Goal: Information Seeking & Learning: Learn about a topic

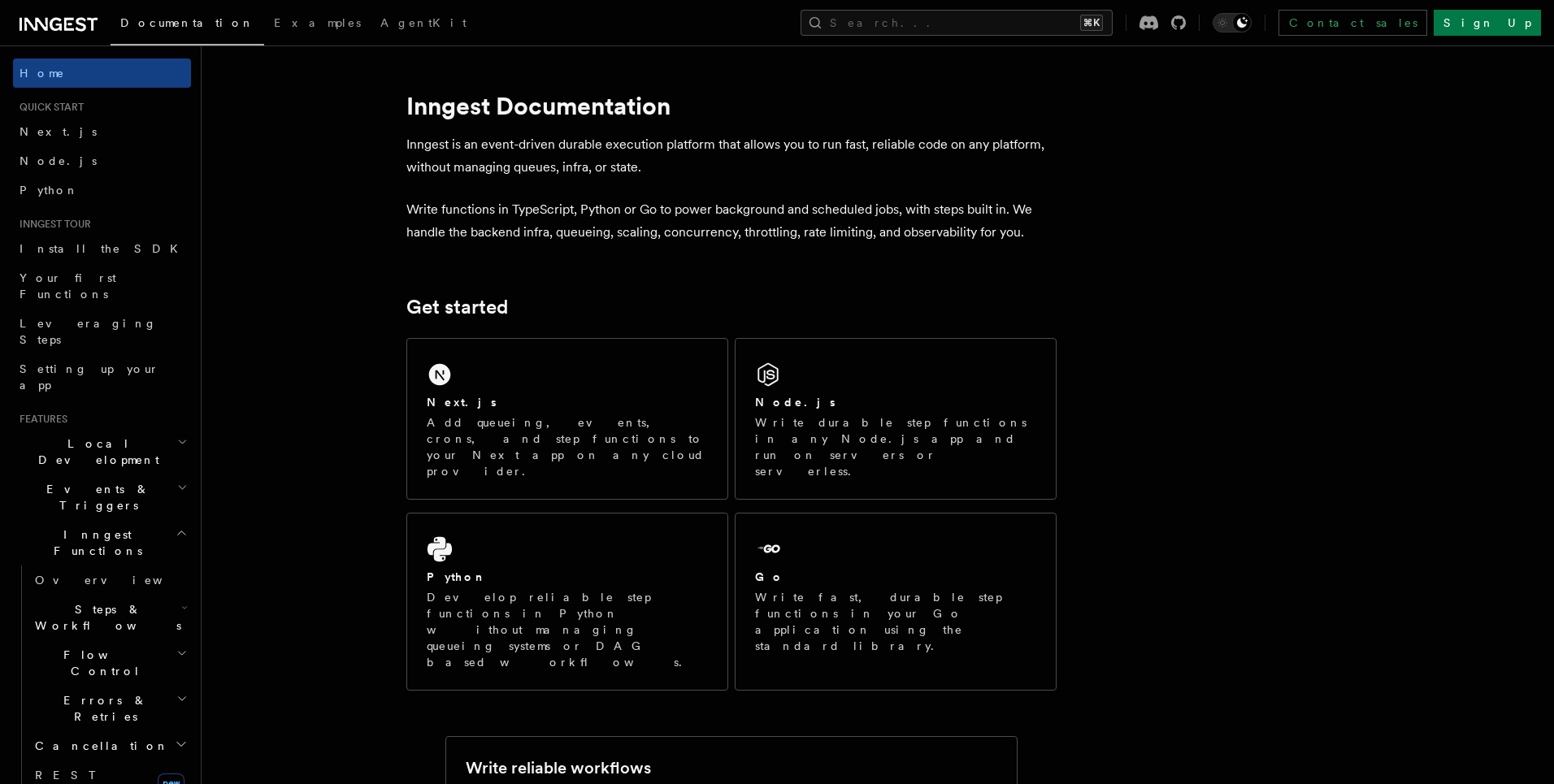
click at [103, 481] on span "Events & Triggers" at bounding box center [95, 497] width 164 height 32
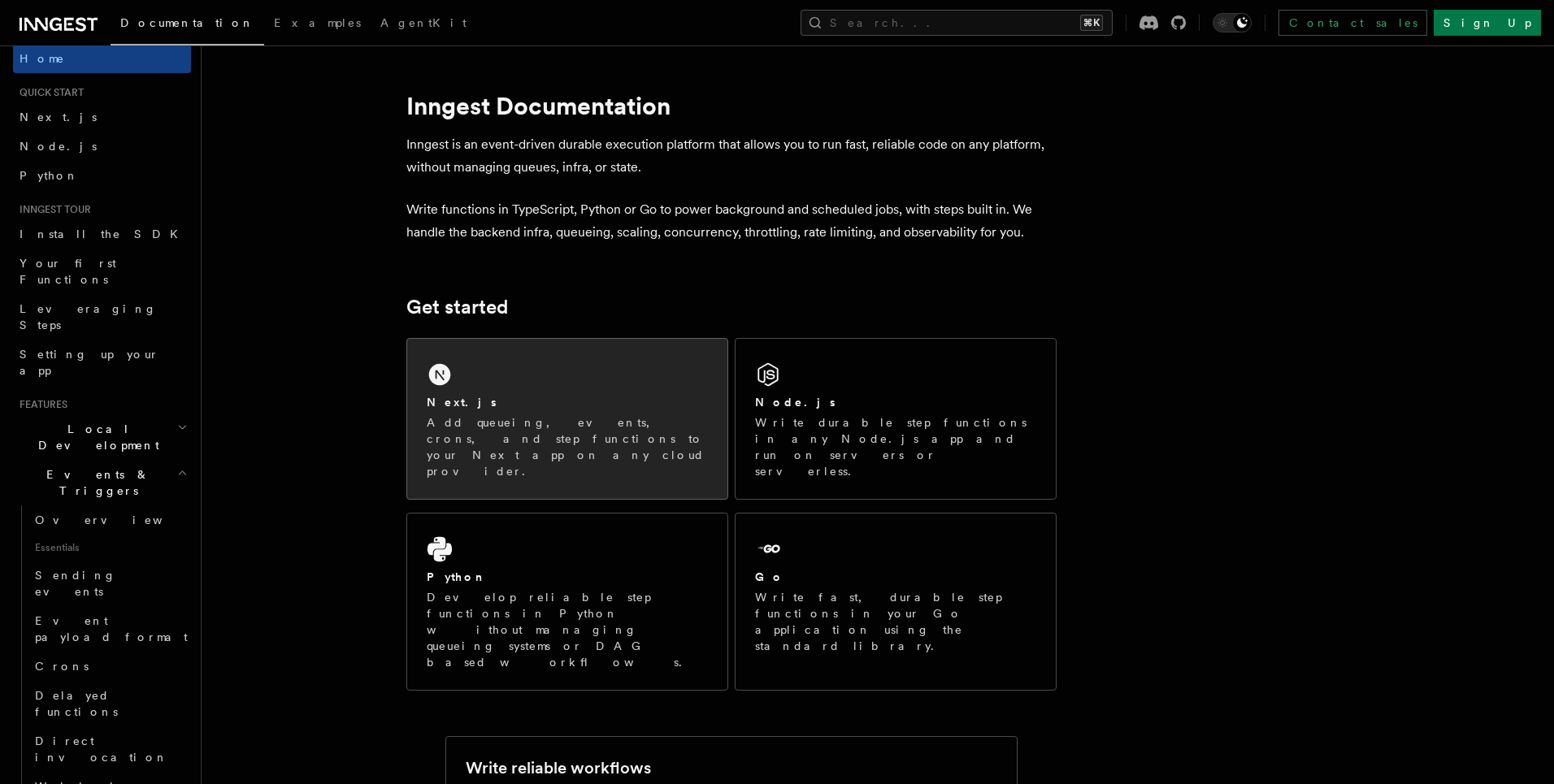
scroll to position [12, 0]
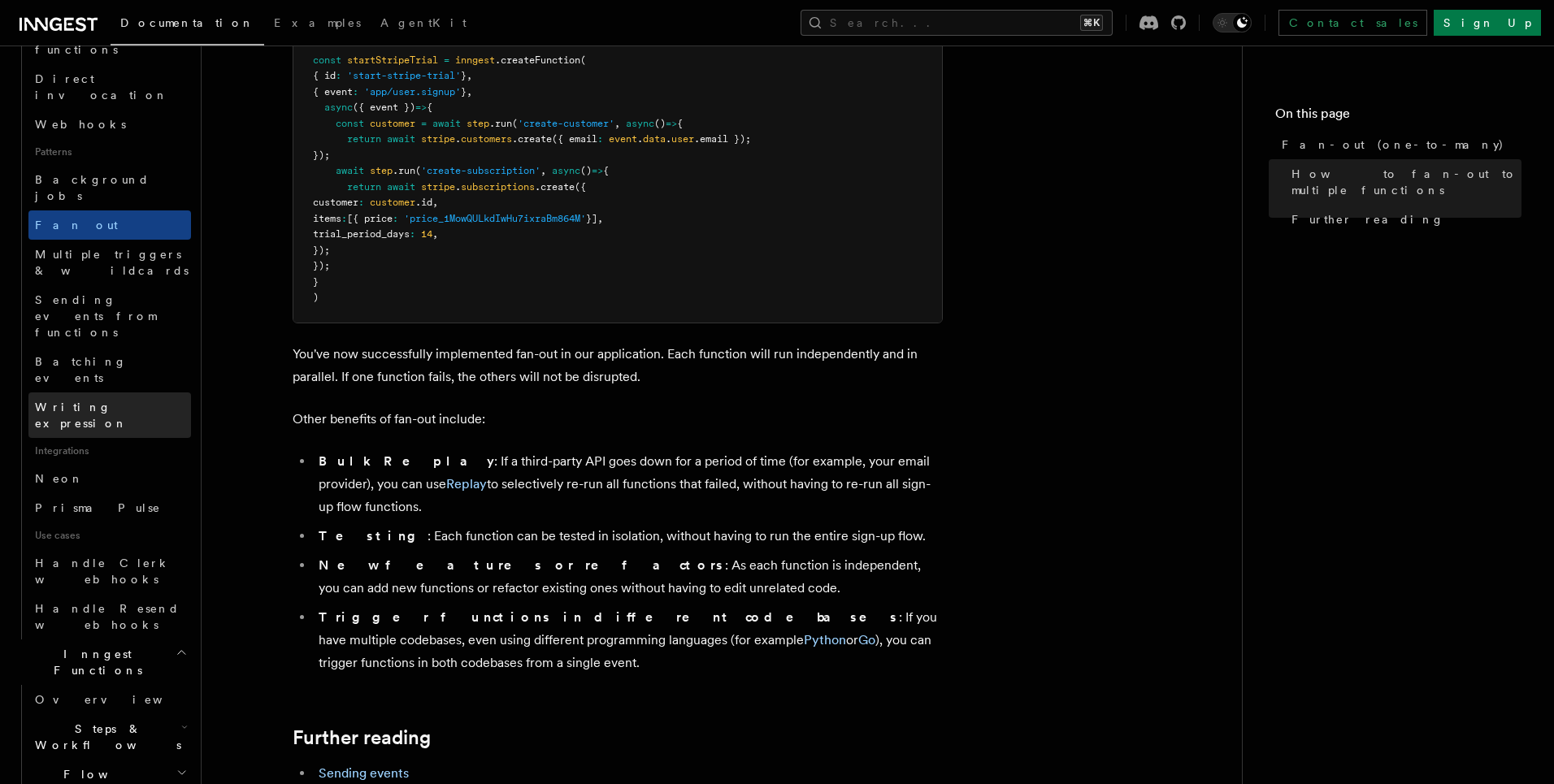
scroll to position [678, 0]
click at [117, 720] on span "Steps & Workflows" at bounding box center [104, 737] width 153 height 32
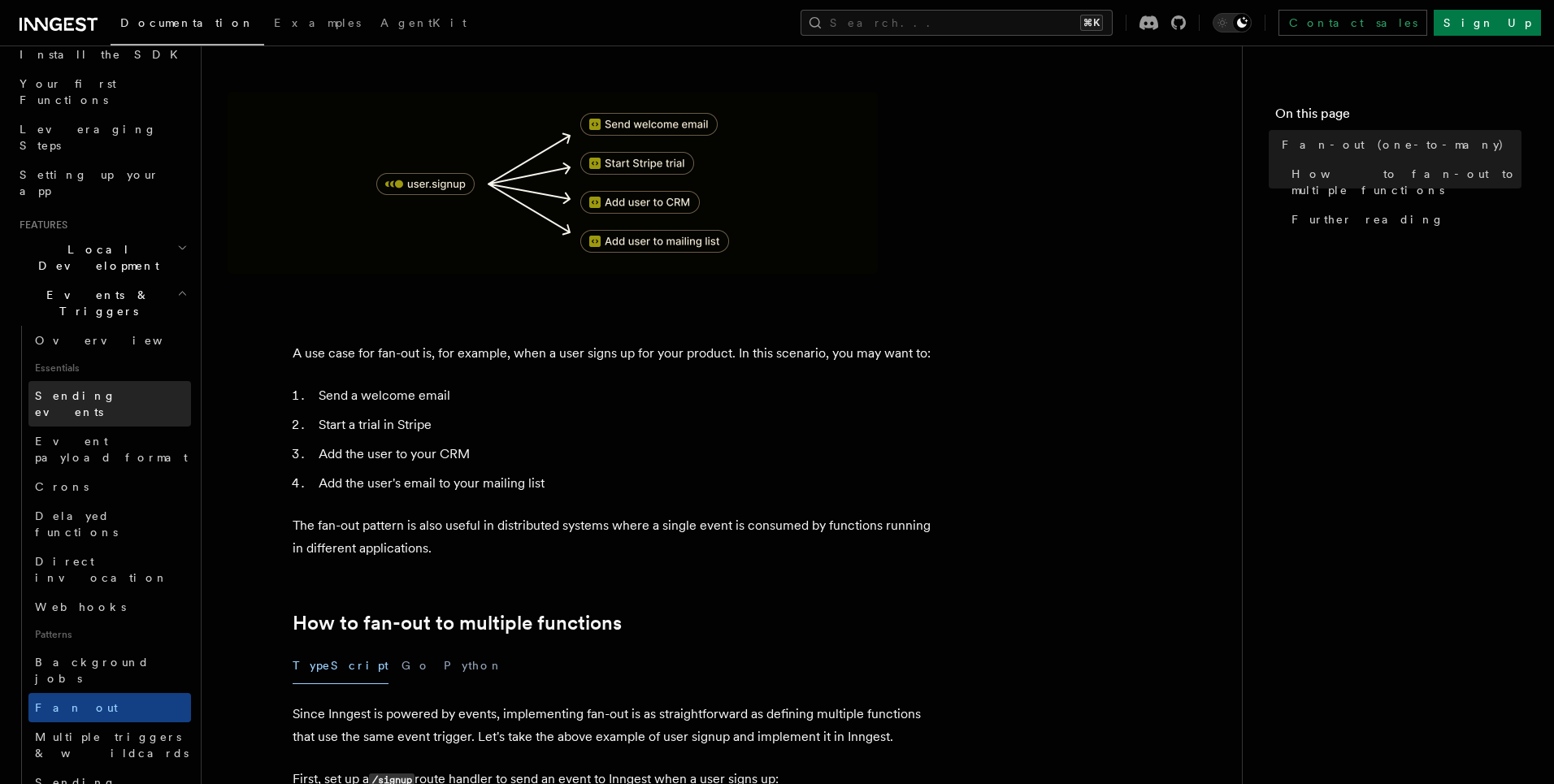
scroll to position [0, 0]
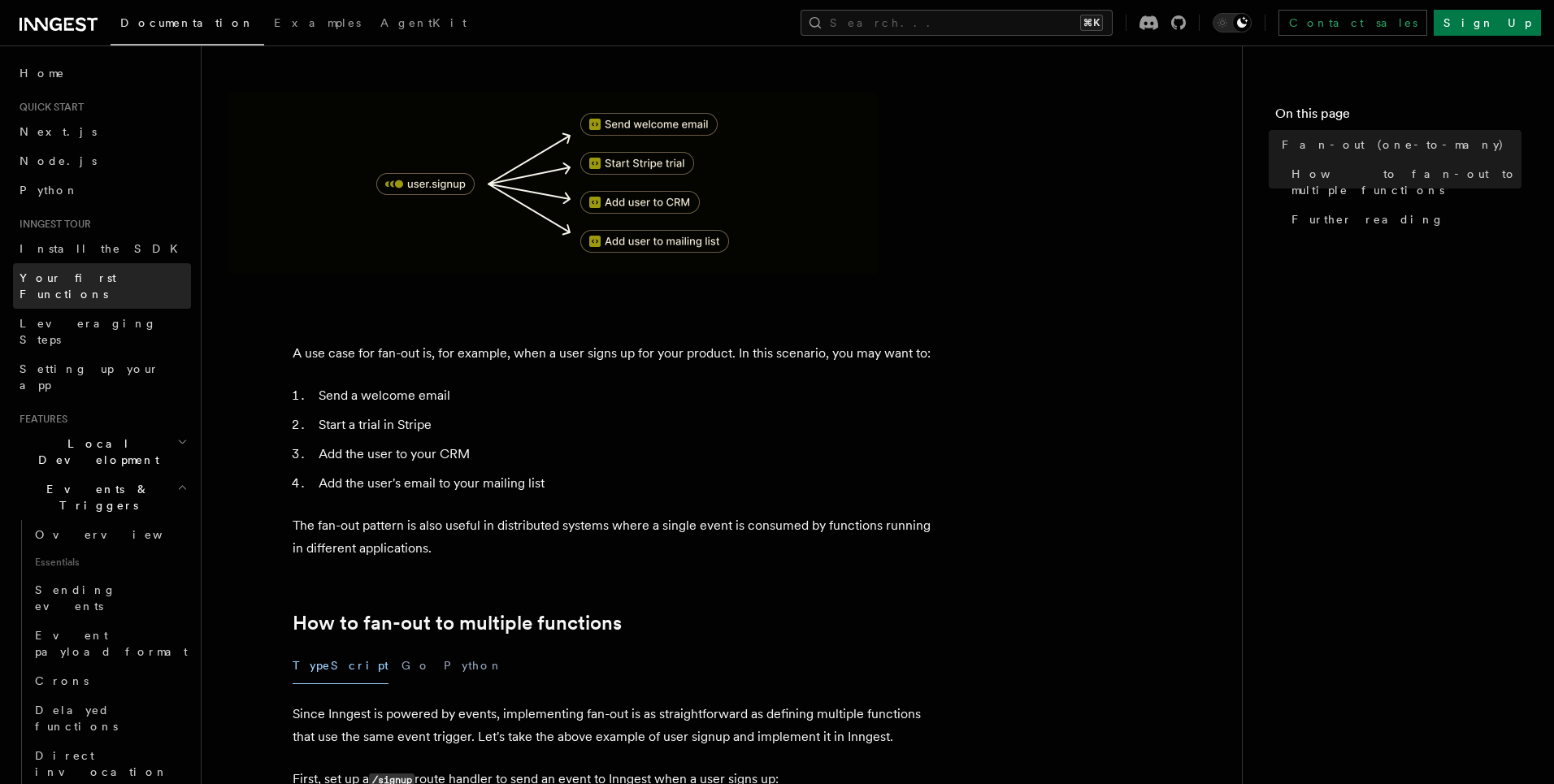
click at [86, 272] on span "Your first Functions" at bounding box center [68, 285] width 97 height 29
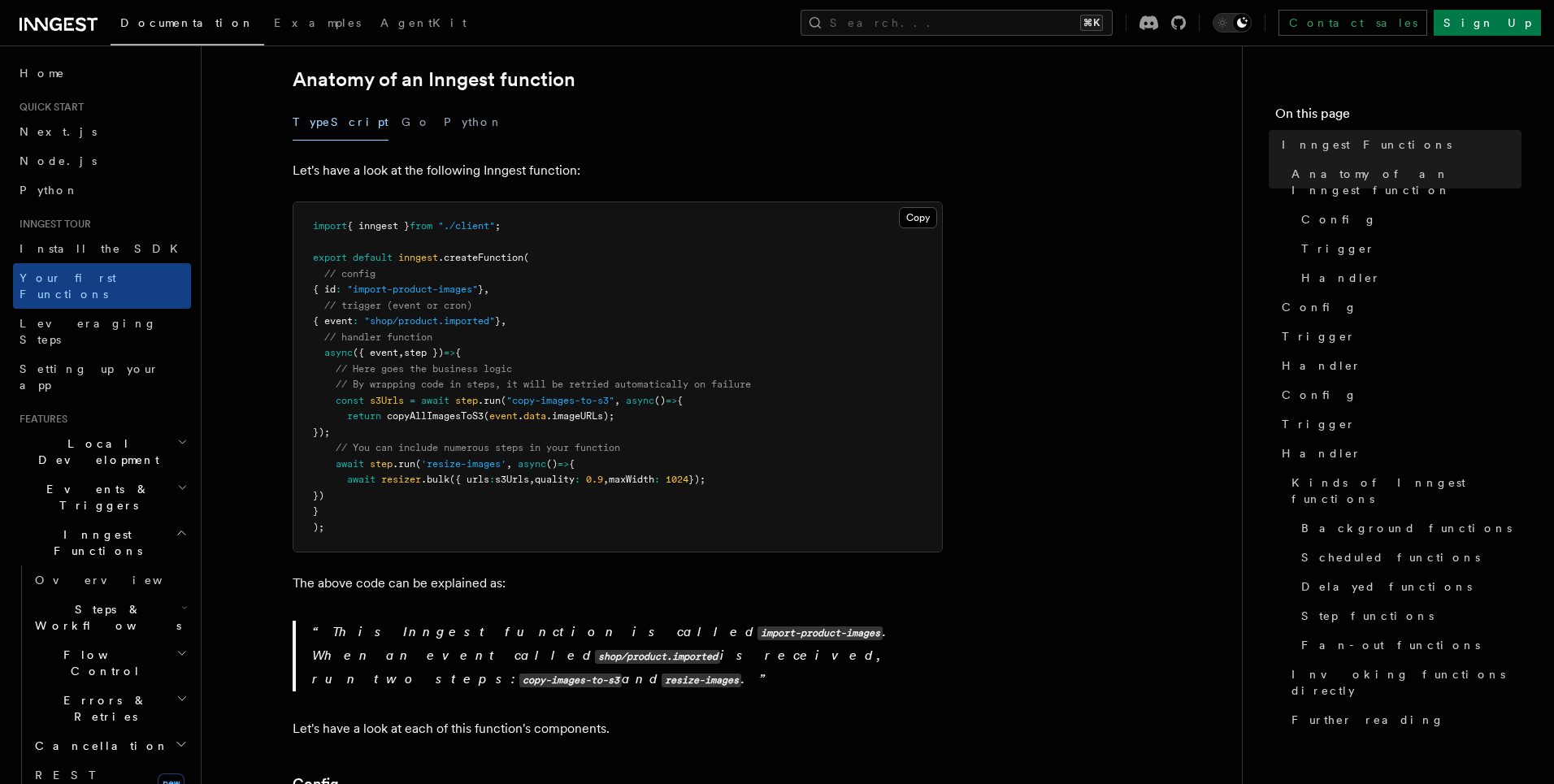
scroll to position [311, 0]
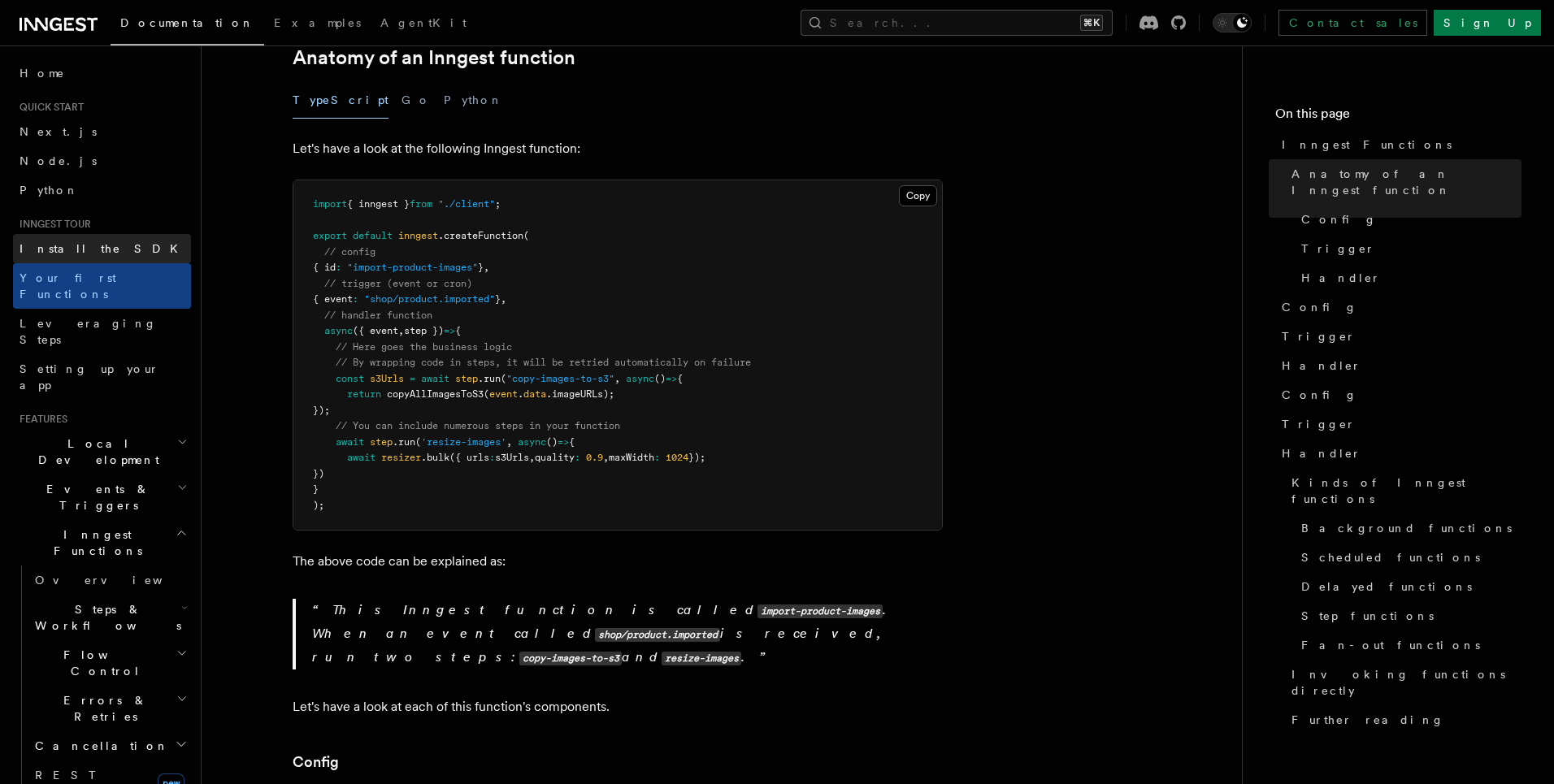
click at [47, 252] on span "Install the SDK" at bounding box center [103, 248] width 168 height 13
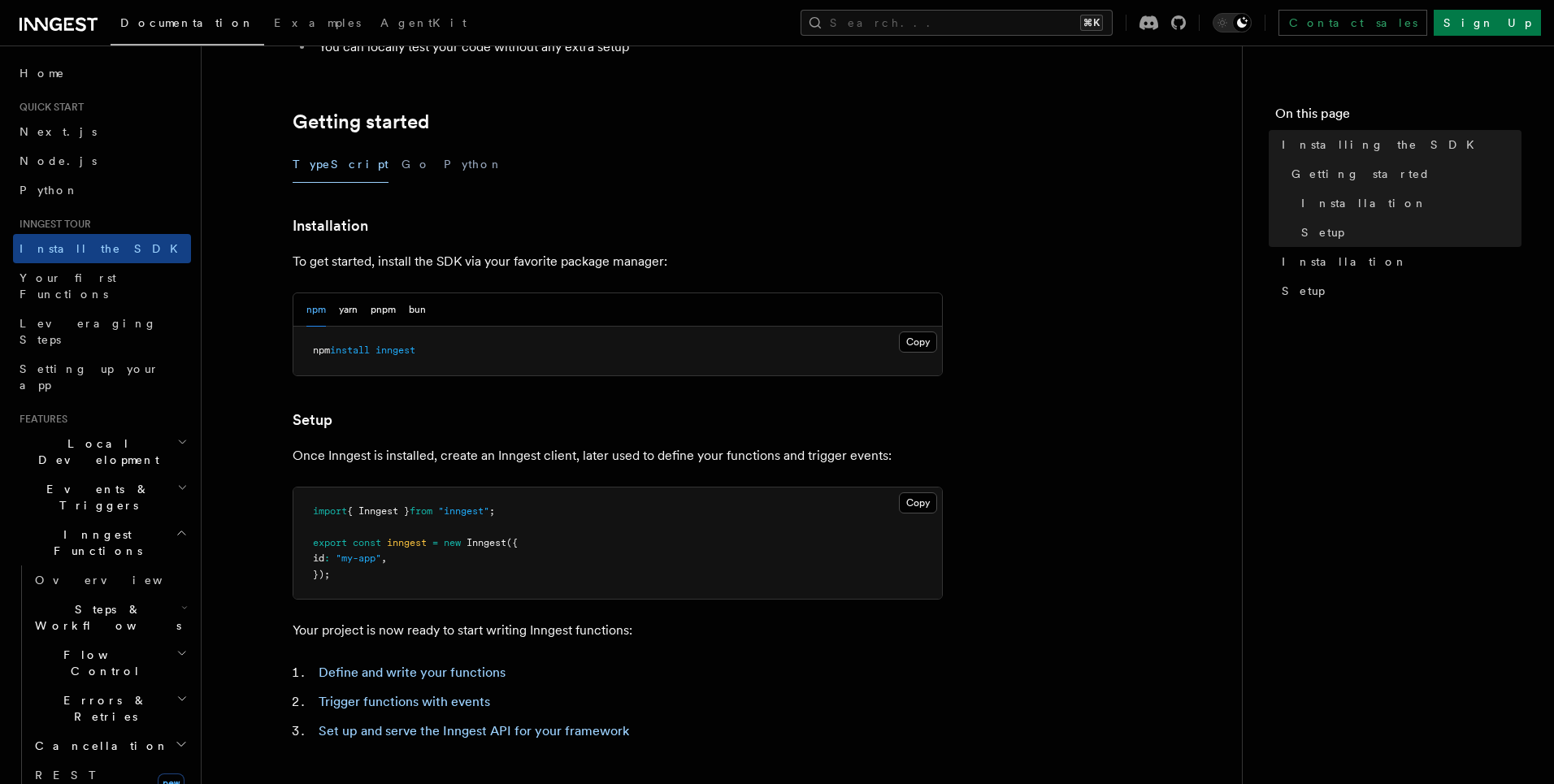
scroll to position [567, 0]
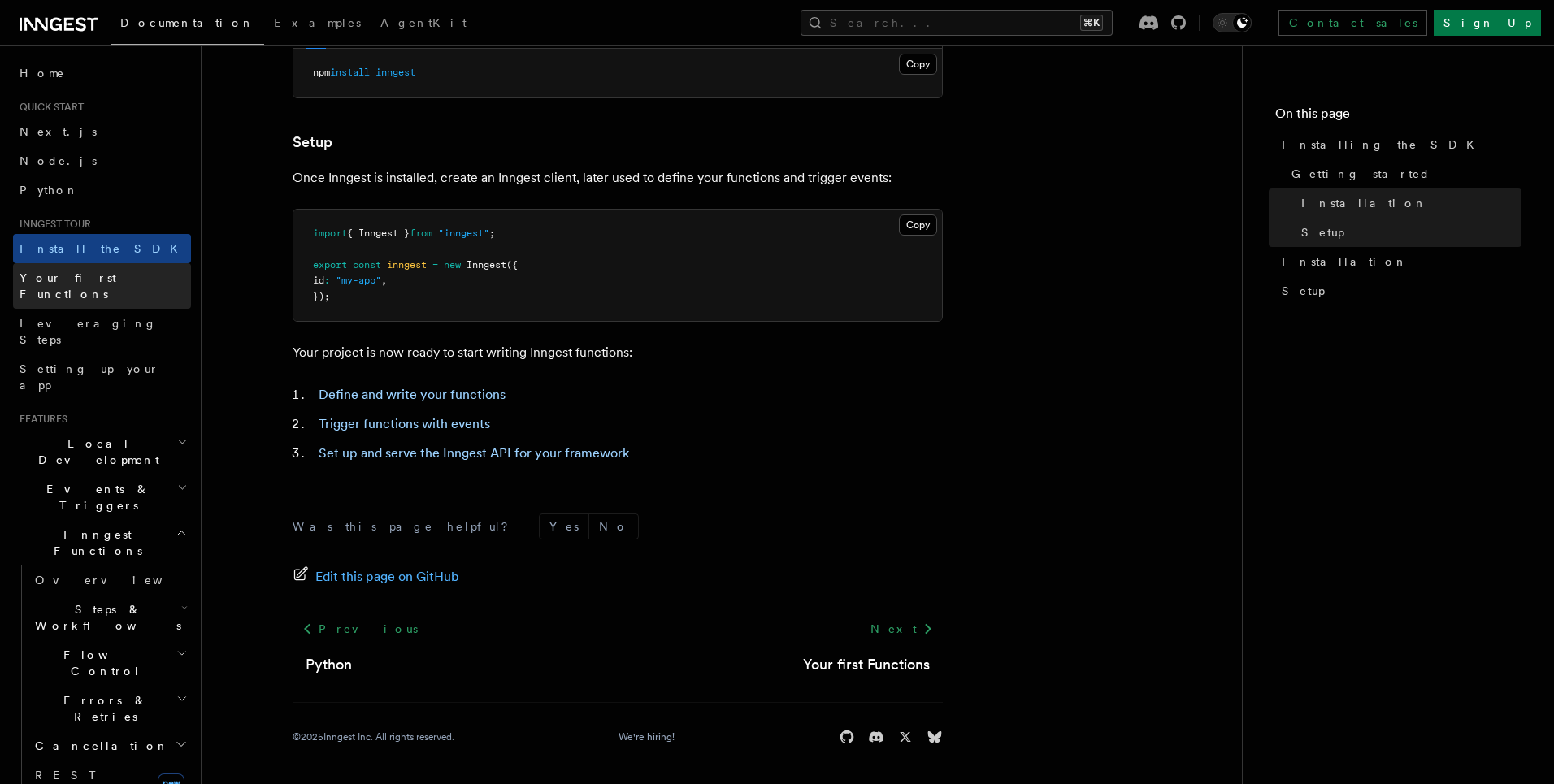
click at [95, 279] on span "Your first Functions" at bounding box center [68, 285] width 97 height 29
